Goal: Navigation & Orientation: Find specific page/section

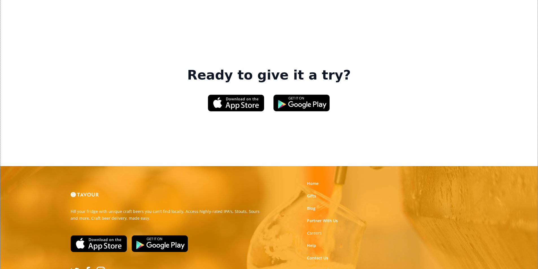
scroll to position [854, 0]
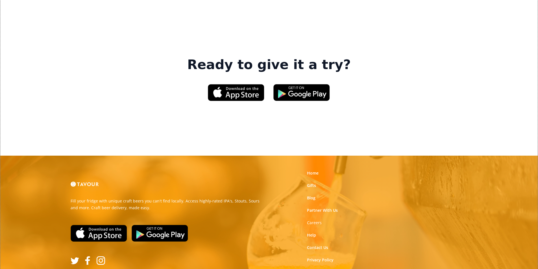
click at [329, 269] on link "Terms of Use" at bounding box center [319, 273] width 25 height 6
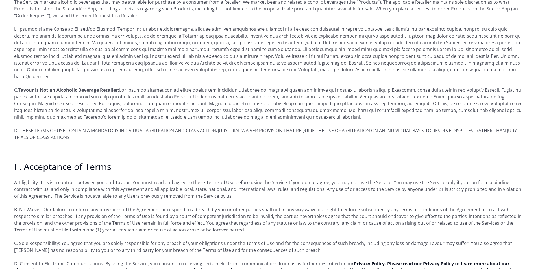
scroll to position [226, 0]
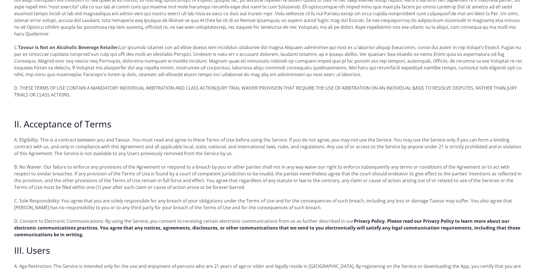
click at [130, 222] on strong "Privacy Policy. Please read our Privacy Policy to learn more about our electron…" at bounding box center [267, 228] width 506 height 20
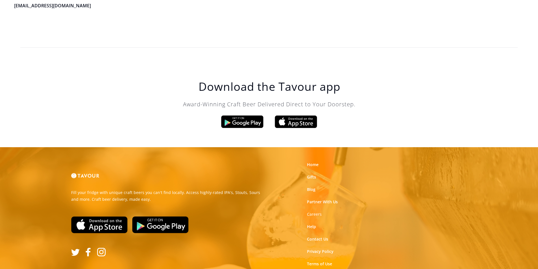
scroll to position [1608, 0]
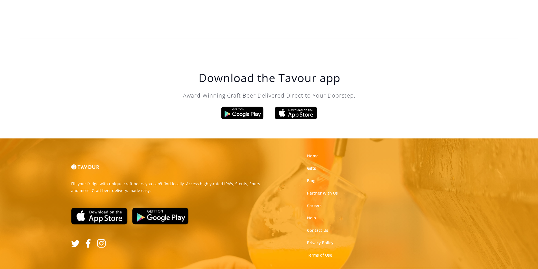
click at [318, 153] on link "Home" at bounding box center [313, 156] width 12 height 6
